Goal: Find specific page/section: Find specific page/section

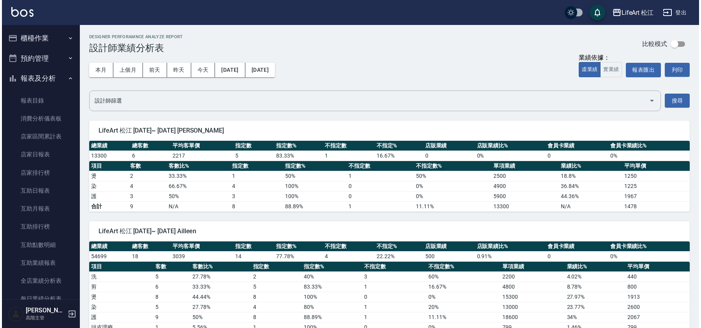
scroll to position [280, 0]
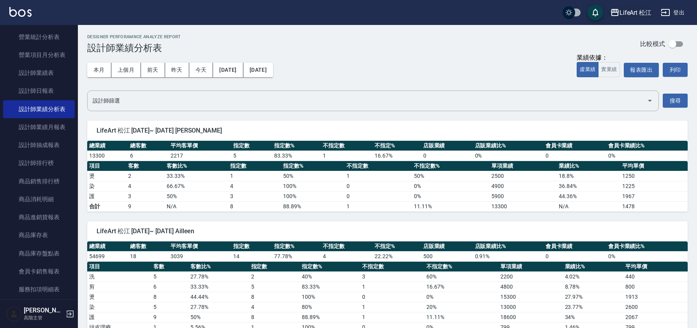
click at [636, 13] on div "LifeArt 松江" at bounding box center [636, 13] width 32 height 10
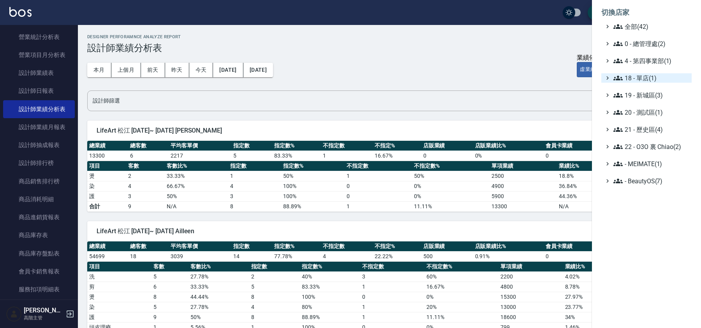
click at [638, 77] on span "18 - 單店(1)" at bounding box center [650, 77] width 75 height 9
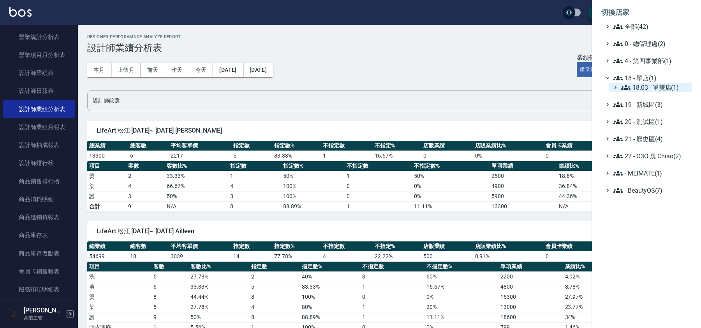
click at [629, 89] on icon at bounding box center [625, 87] width 9 height 9
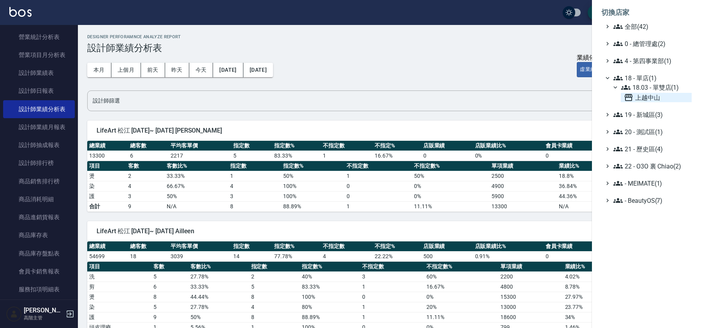
click at [643, 94] on span "上越中山" at bounding box center [656, 97] width 65 height 9
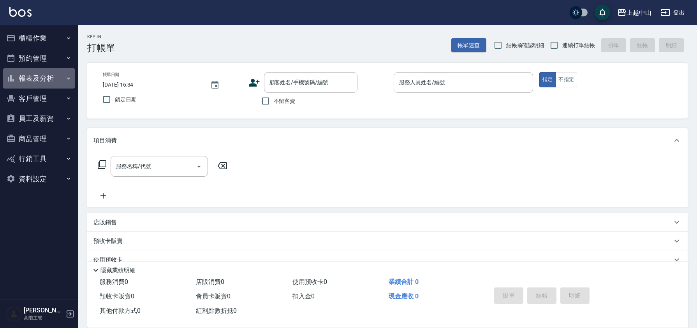
click at [48, 82] on button "報表及分析" at bounding box center [39, 78] width 72 height 20
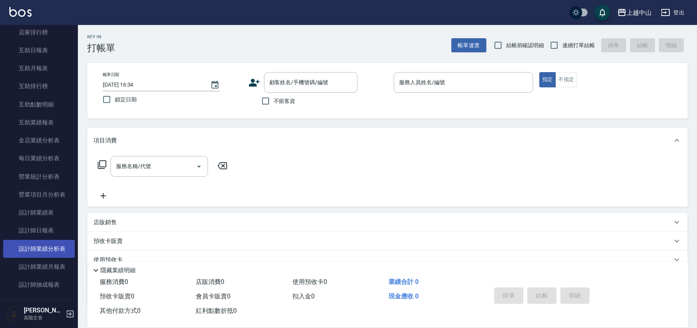
scroll to position [143, 0]
click at [52, 250] on link "設計師業績分析表" at bounding box center [39, 246] width 72 height 18
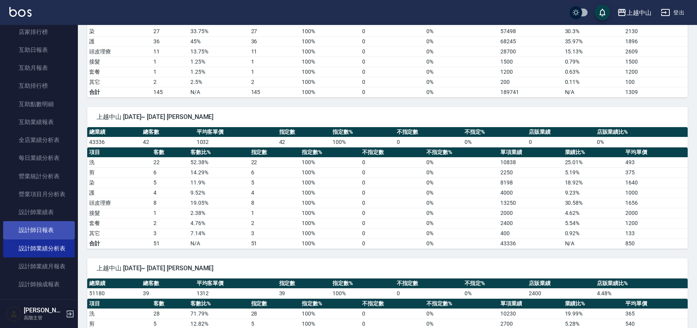
scroll to position [141, 0]
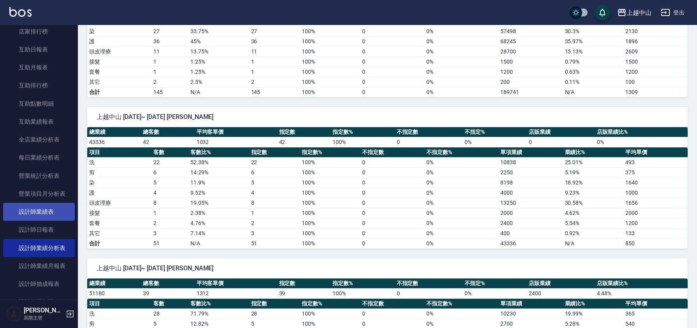
click at [49, 215] on link "設計師業績表" at bounding box center [39, 212] width 72 height 18
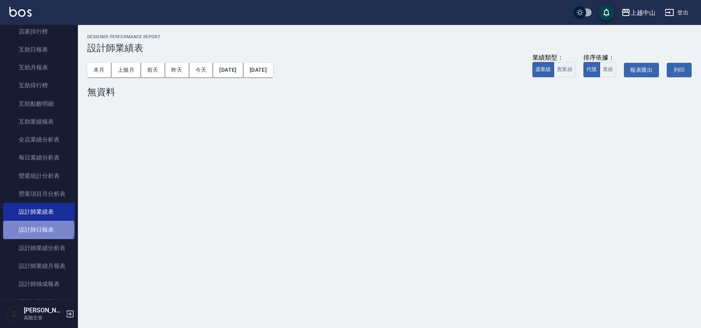
click at [38, 228] on link "設計師日報表" at bounding box center [39, 229] width 72 height 18
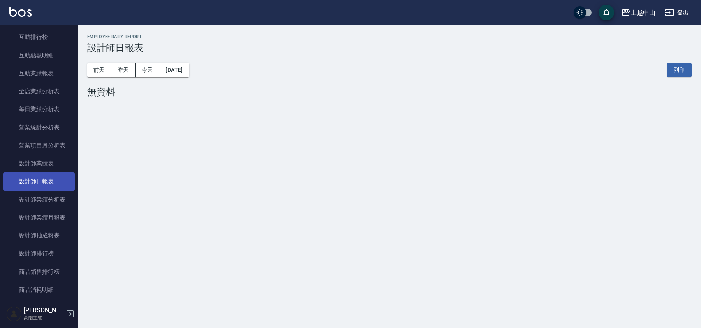
scroll to position [194, 0]
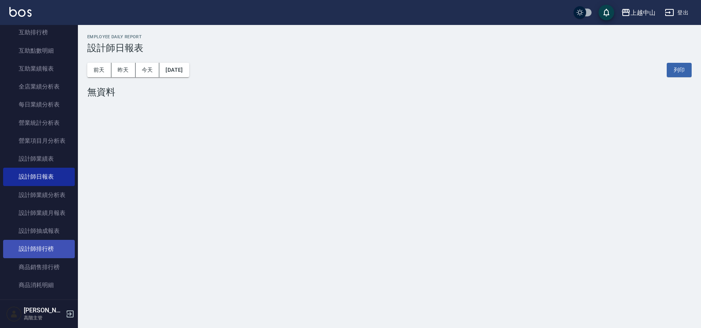
click at [27, 247] on link "設計師排行榜" at bounding box center [39, 248] width 72 height 18
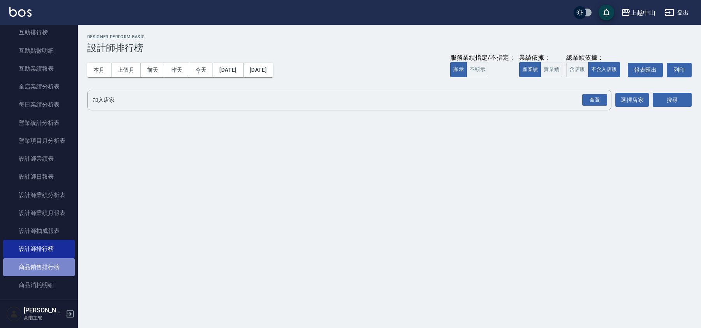
click at [44, 268] on link "商品銷售排行榜" at bounding box center [39, 267] width 72 height 18
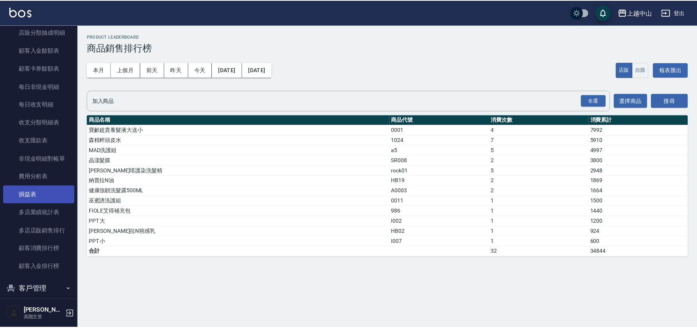
scroll to position [679, 0]
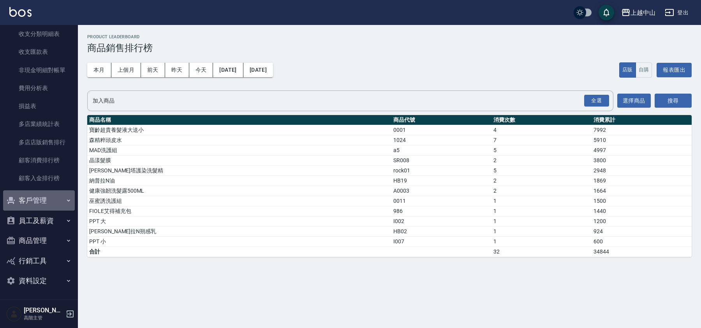
click at [49, 199] on button "客戶管理" at bounding box center [39, 200] width 72 height 20
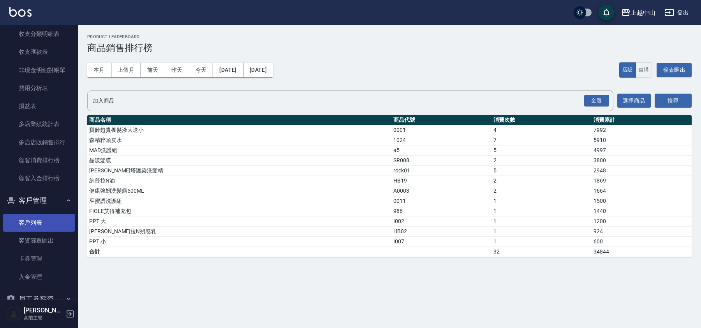
click at [48, 226] on link "客戶列表" at bounding box center [39, 222] width 72 height 18
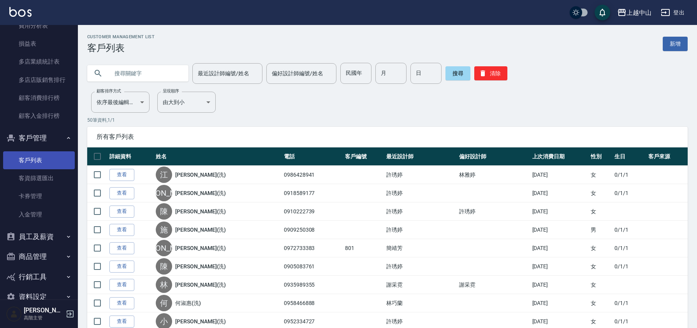
scroll to position [743, 0]
click at [39, 238] on button "員工及薪資" at bounding box center [39, 235] width 72 height 20
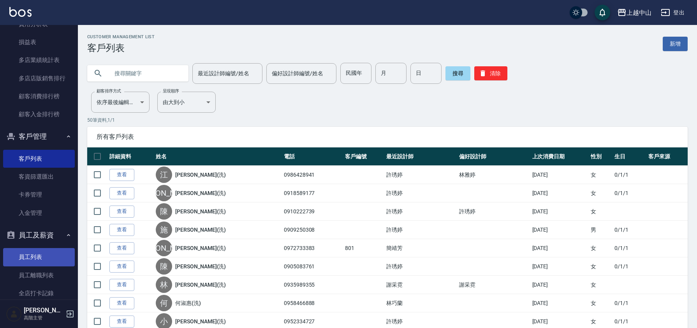
click at [40, 253] on link "員工列表" at bounding box center [39, 257] width 72 height 18
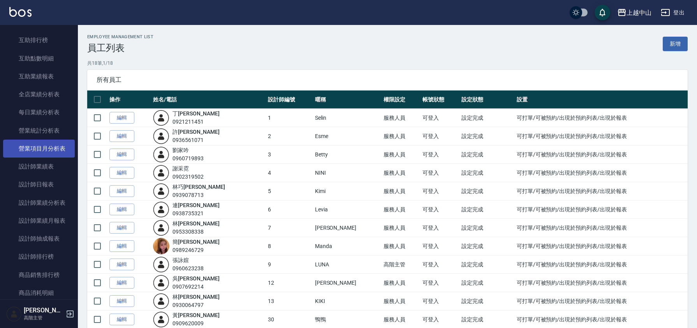
scroll to position [185, 0]
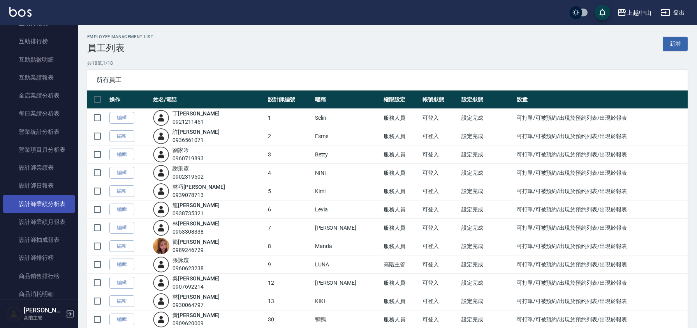
click at [48, 207] on link "設計師業績分析表" at bounding box center [39, 204] width 72 height 18
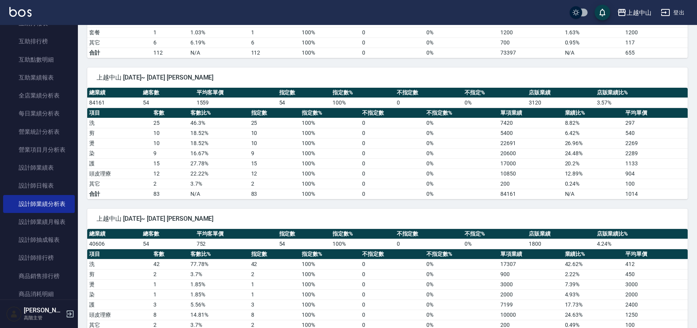
scroll to position [204, 0]
